Goal: Information Seeking & Learning: Learn about a topic

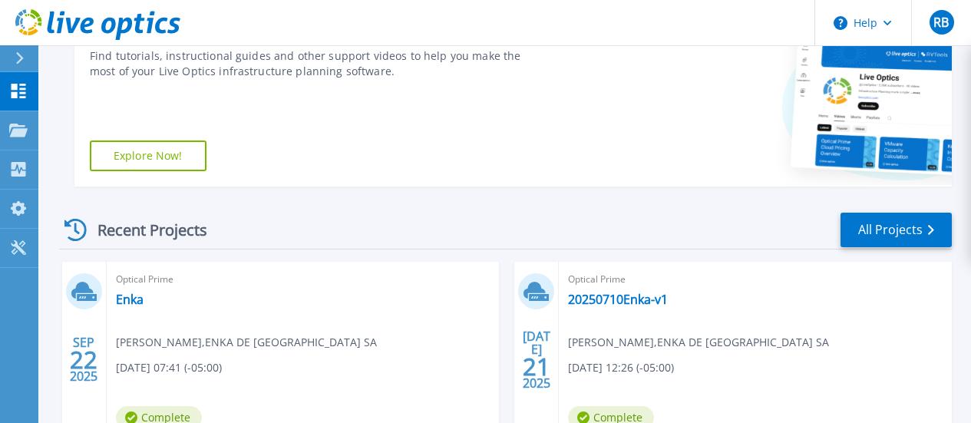
scroll to position [281, 0]
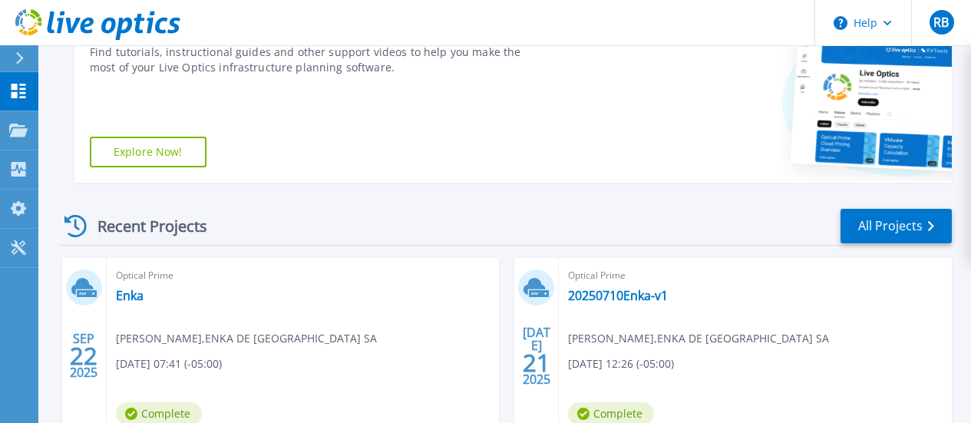
click at [126, 285] on div "Optical Prime Enka [PERSON_NAME] , ENKA DE [GEOGRAPHIC_DATA] [DATE] 07:41 (-05:…" at bounding box center [303, 357] width 393 height 199
click at [117, 295] on link "Enka" at bounding box center [130, 295] width 28 height 15
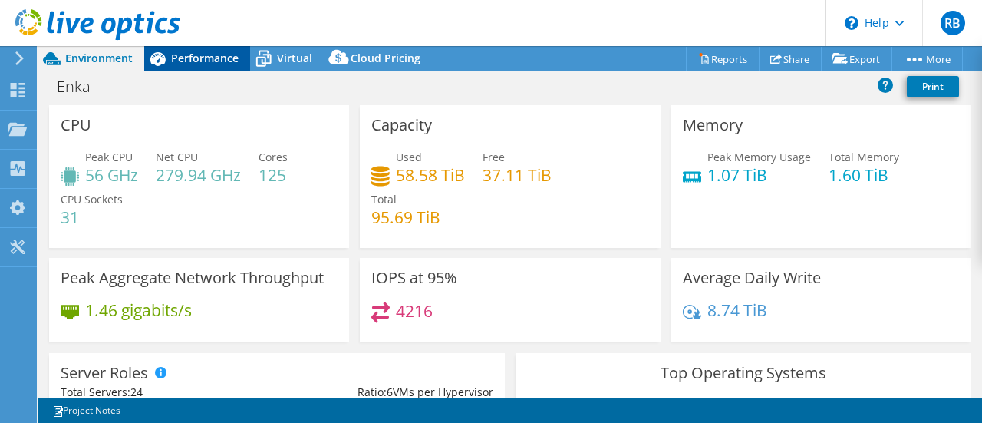
click at [195, 58] on span "Performance" at bounding box center [205, 58] width 68 height 15
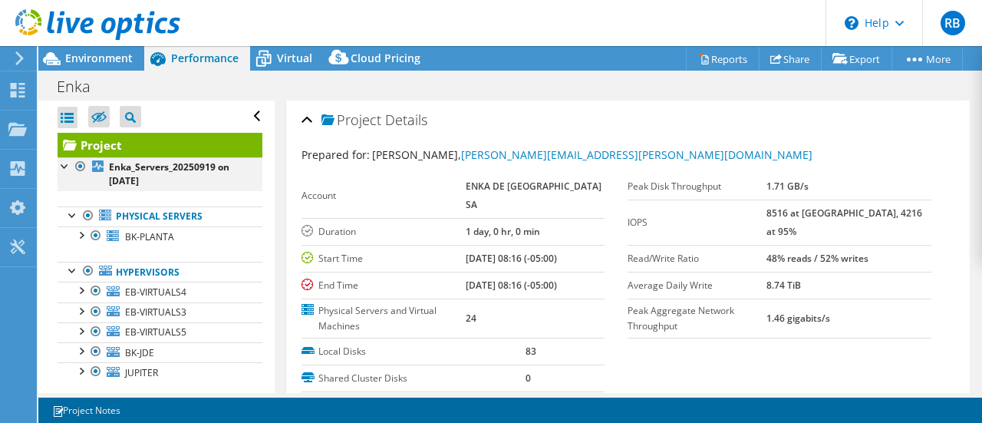
click at [80, 165] on div at bounding box center [80, 166] width 15 height 18
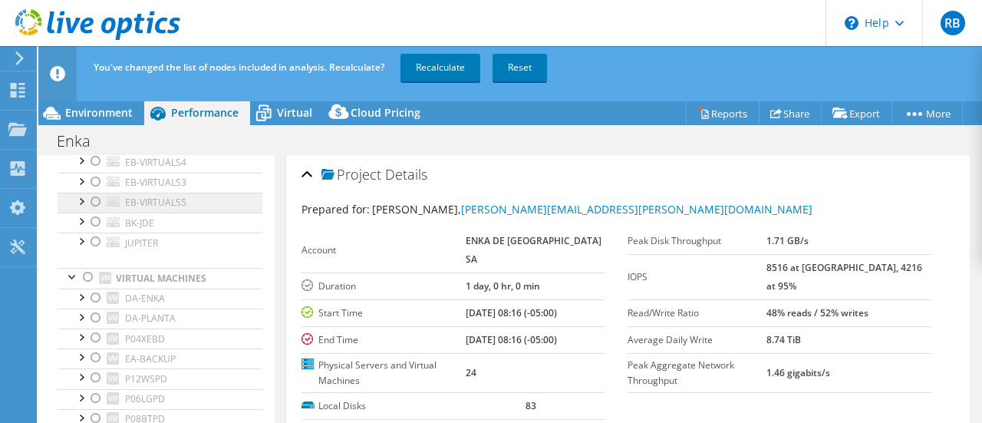
scroll to position [230, 0]
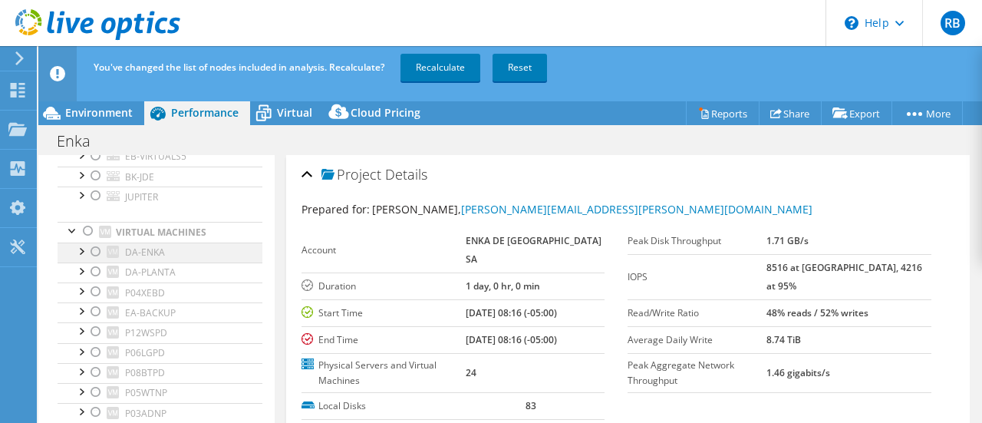
click at [95, 251] on div at bounding box center [95, 251] width 15 height 18
click at [91, 275] on div at bounding box center [95, 271] width 15 height 18
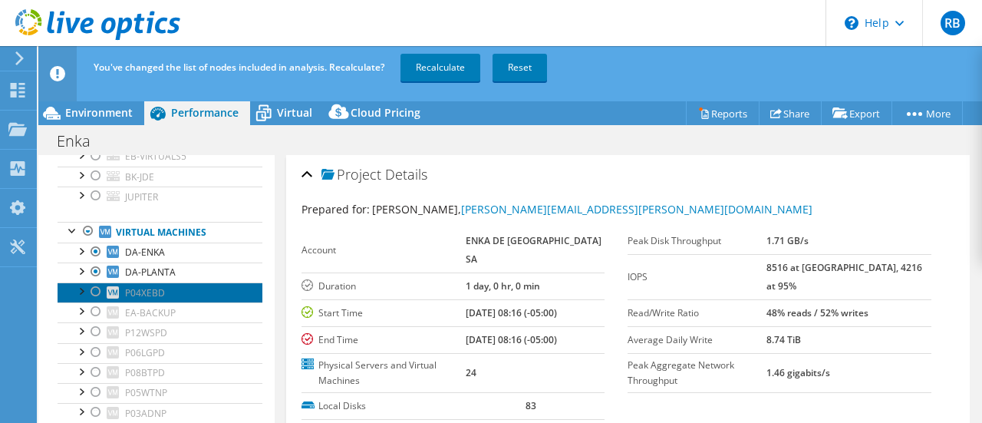
click at [102, 301] on link "P04XEBD" at bounding box center [160, 292] width 205 height 20
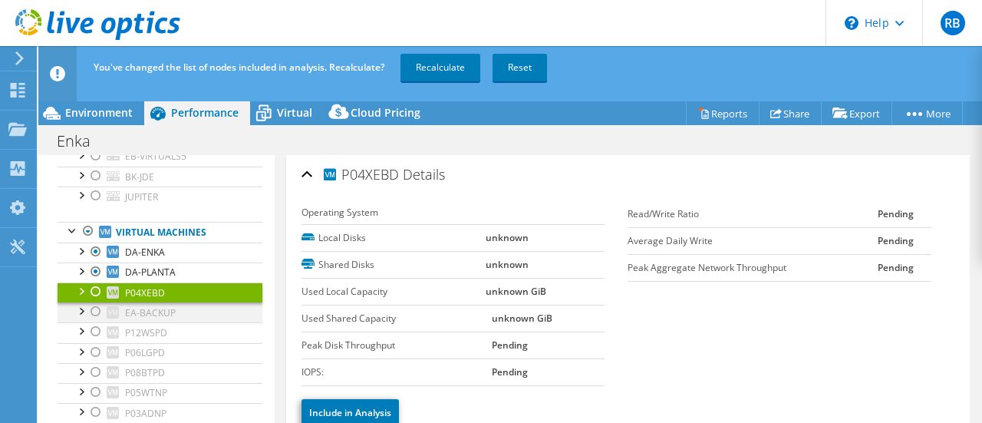
click at [97, 312] on div at bounding box center [95, 311] width 15 height 18
click at [97, 330] on div at bounding box center [95, 331] width 15 height 18
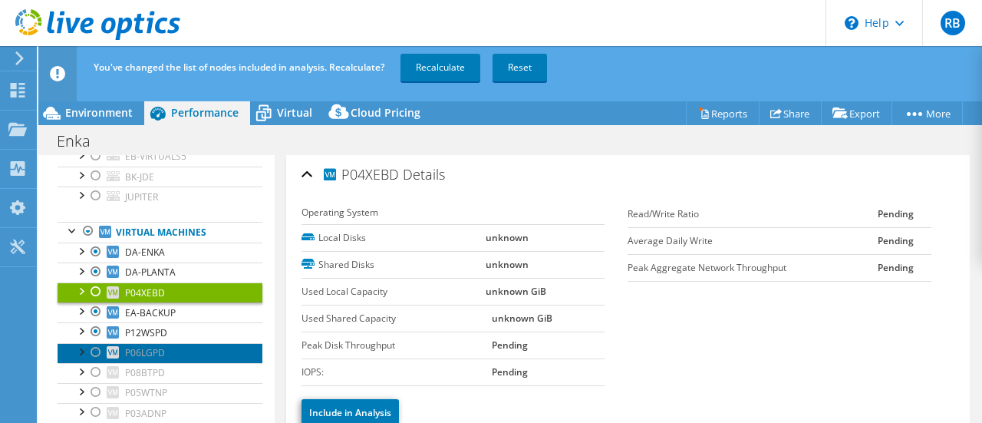
click at [96, 361] on link "P06LGPD" at bounding box center [160, 353] width 205 height 20
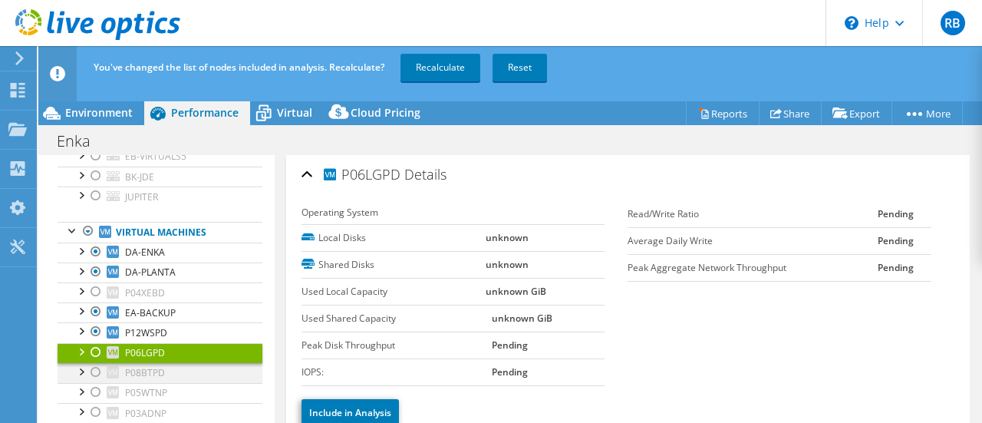
click at [96, 368] on div at bounding box center [95, 372] width 15 height 18
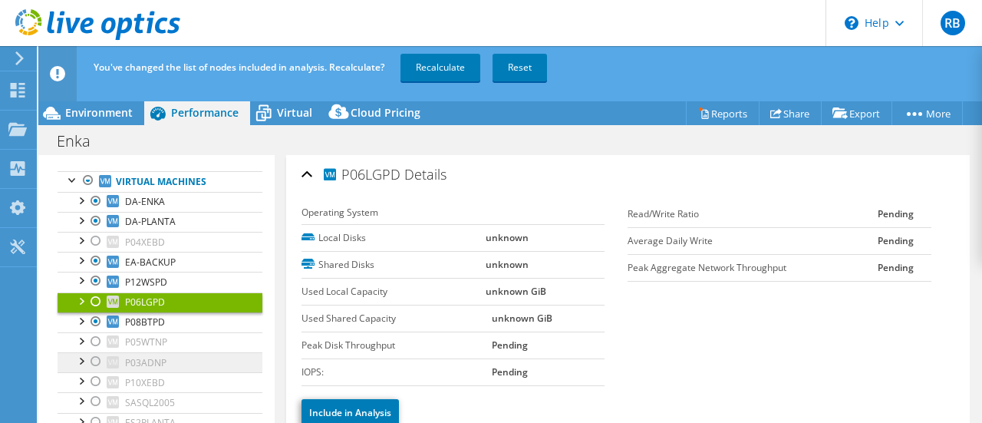
scroll to position [307, 0]
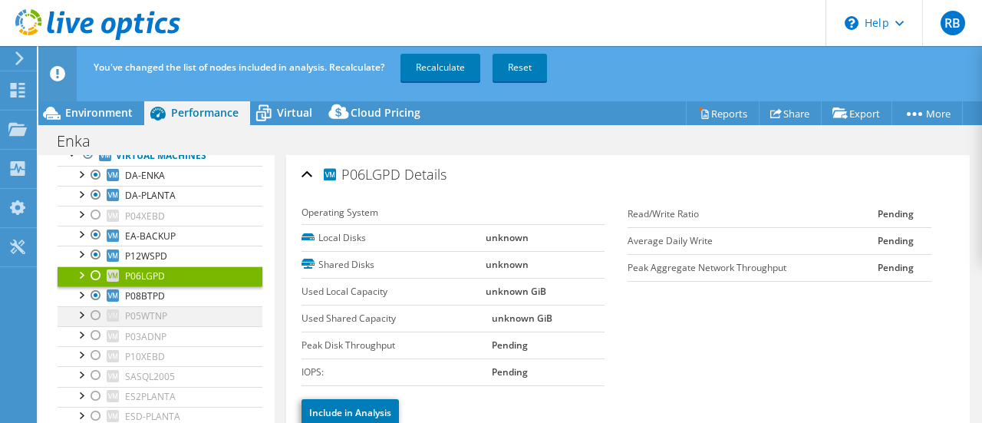
click at [93, 314] on div at bounding box center [95, 315] width 15 height 18
click at [94, 341] on div at bounding box center [95, 335] width 15 height 18
click at [97, 353] on div at bounding box center [95, 355] width 15 height 18
click at [91, 374] on div at bounding box center [95, 375] width 15 height 18
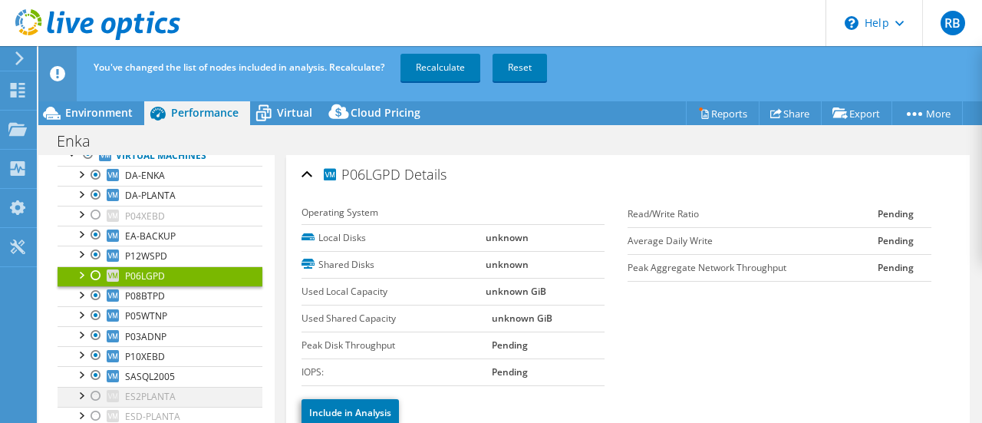
click at [96, 391] on div at bounding box center [95, 396] width 15 height 18
click at [440, 64] on link "Recalculate" at bounding box center [441, 68] width 80 height 28
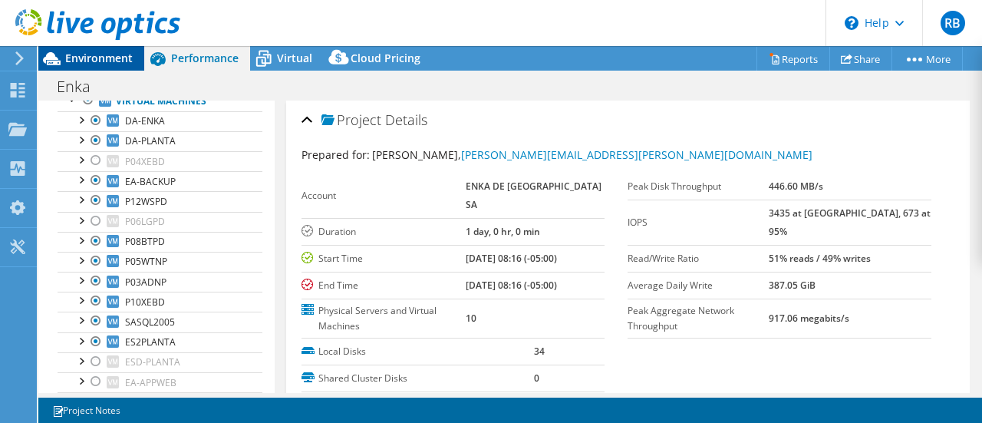
click at [114, 61] on span "Environment" at bounding box center [99, 58] width 68 height 15
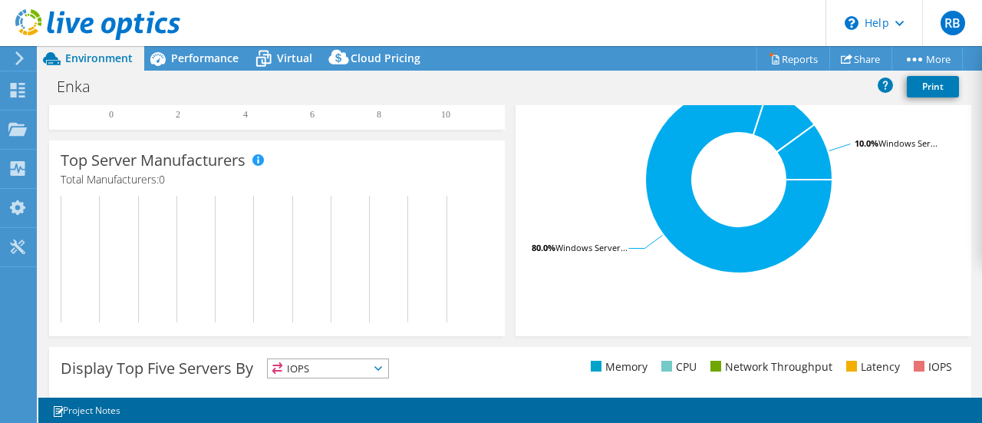
scroll to position [434, 0]
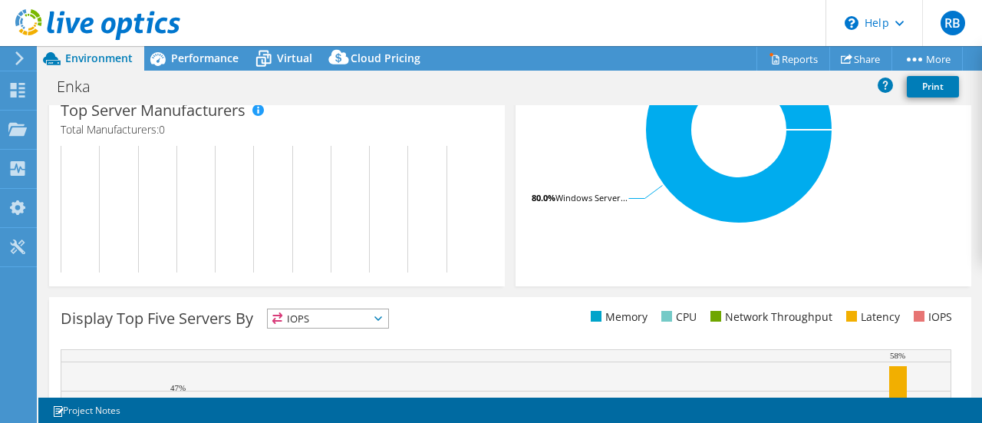
click at [387, 322] on span "IOPS" at bounding box center [328, 318] width 120 height 18
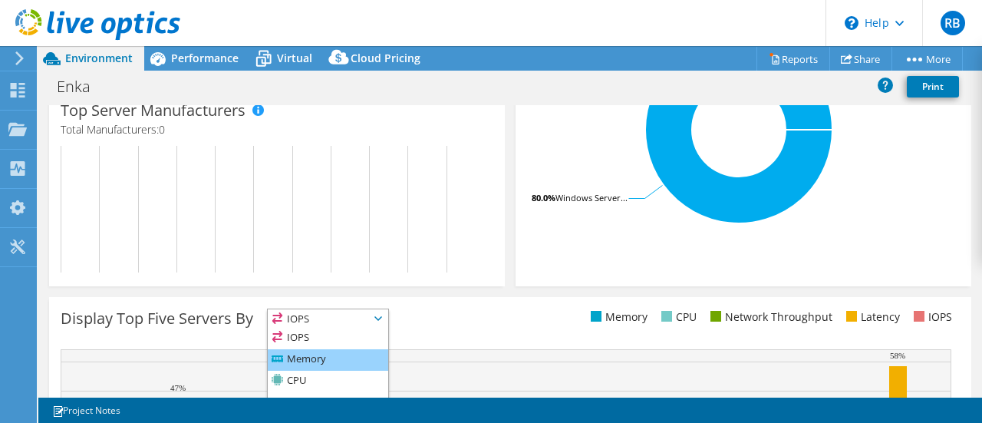
click at [344, 349] on li "Memory" at bounding box center [328, 359] width 120 height 21
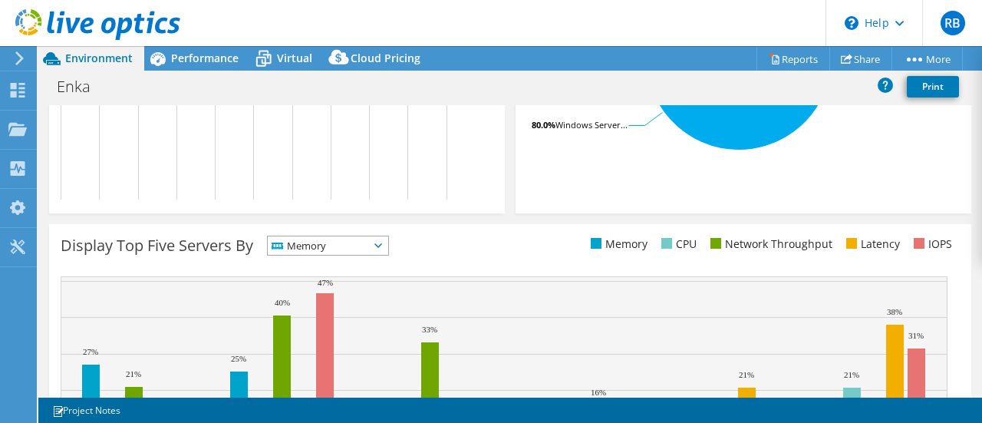
scroll to position [460, 0]
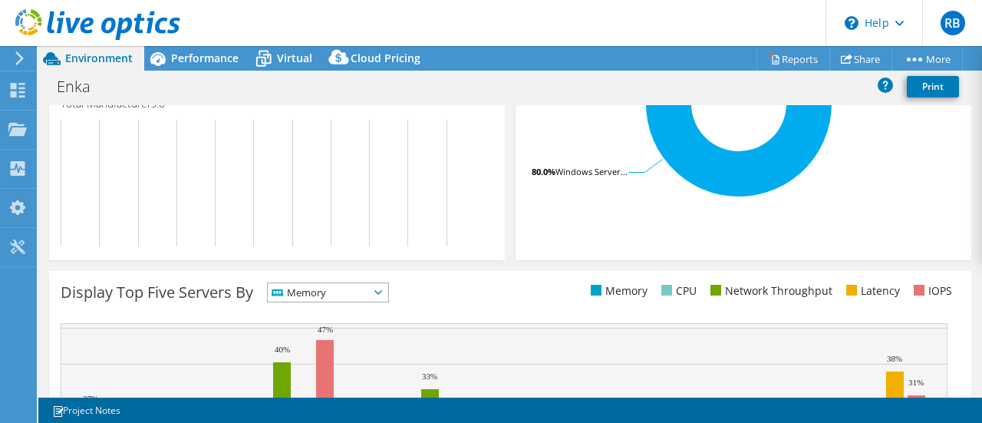
click at [388, 298] on span "Memory" at bounding box center [328, 292] width 120 height 18
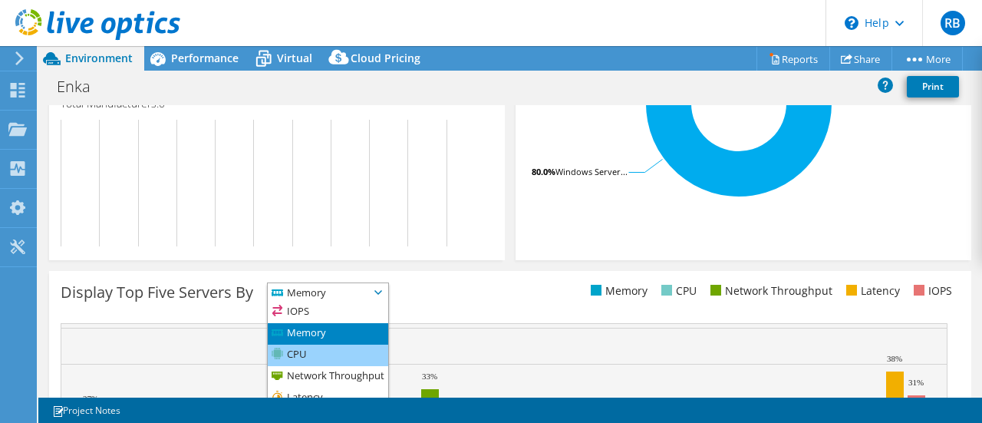
click at [328, 355] on li "CPU" at bounding box center [328, 355] width 120 height 21
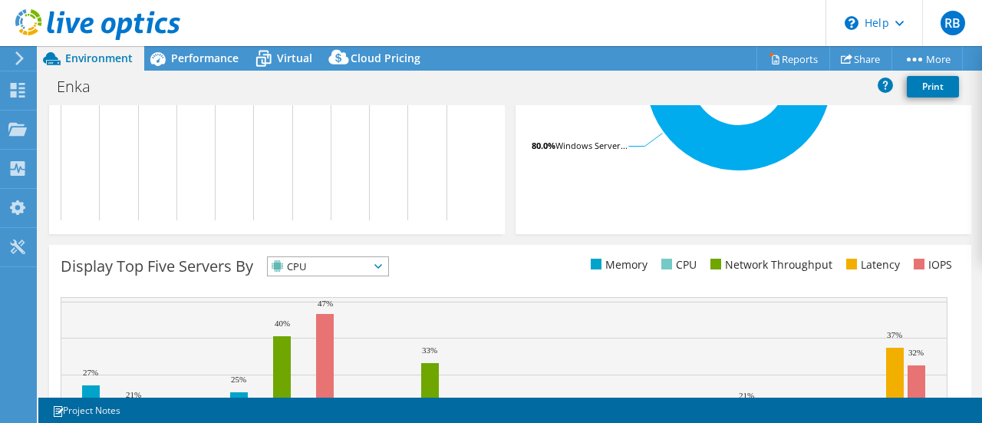
scroll to position [511, 0]
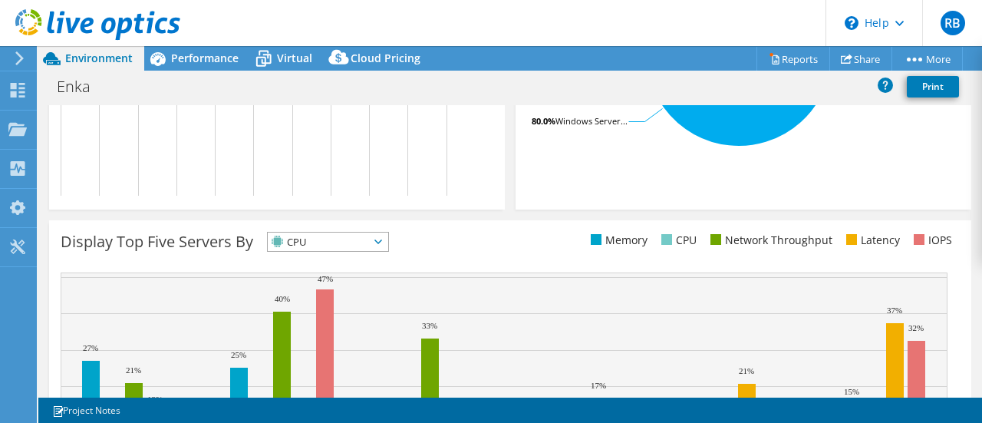
click at [382, 242] on icon at bounding box center [378, 241] width 8 height 5
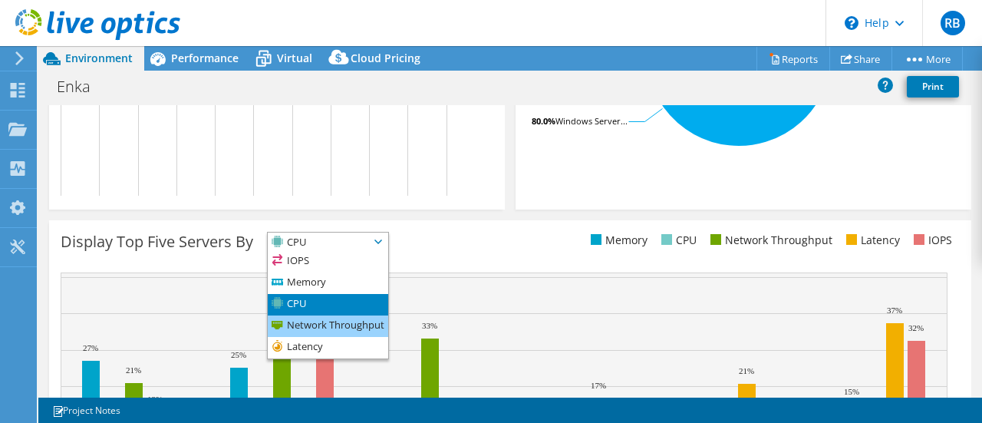
click at [357, 321] on li "Network Throughput" at bounding box center [328, 325] width 120 height 21
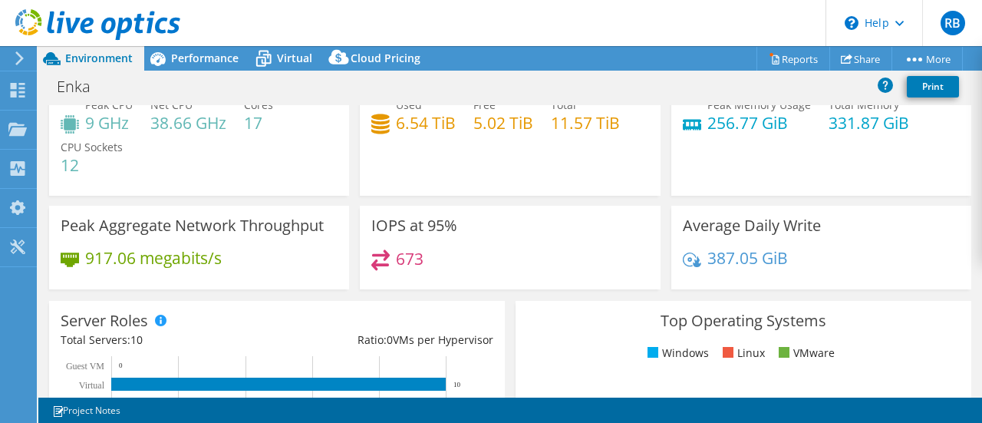
scroll to position [0, 0]
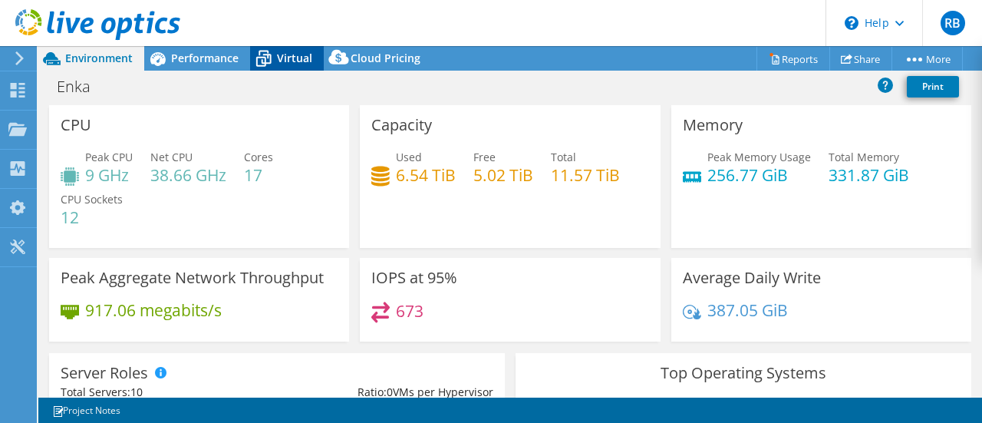
click at [290, 57] on span "Virtual" at bounding box center [294, 58] width 35 height 15
